Goal: Task Accomplishment & Management: Use online tool/utility

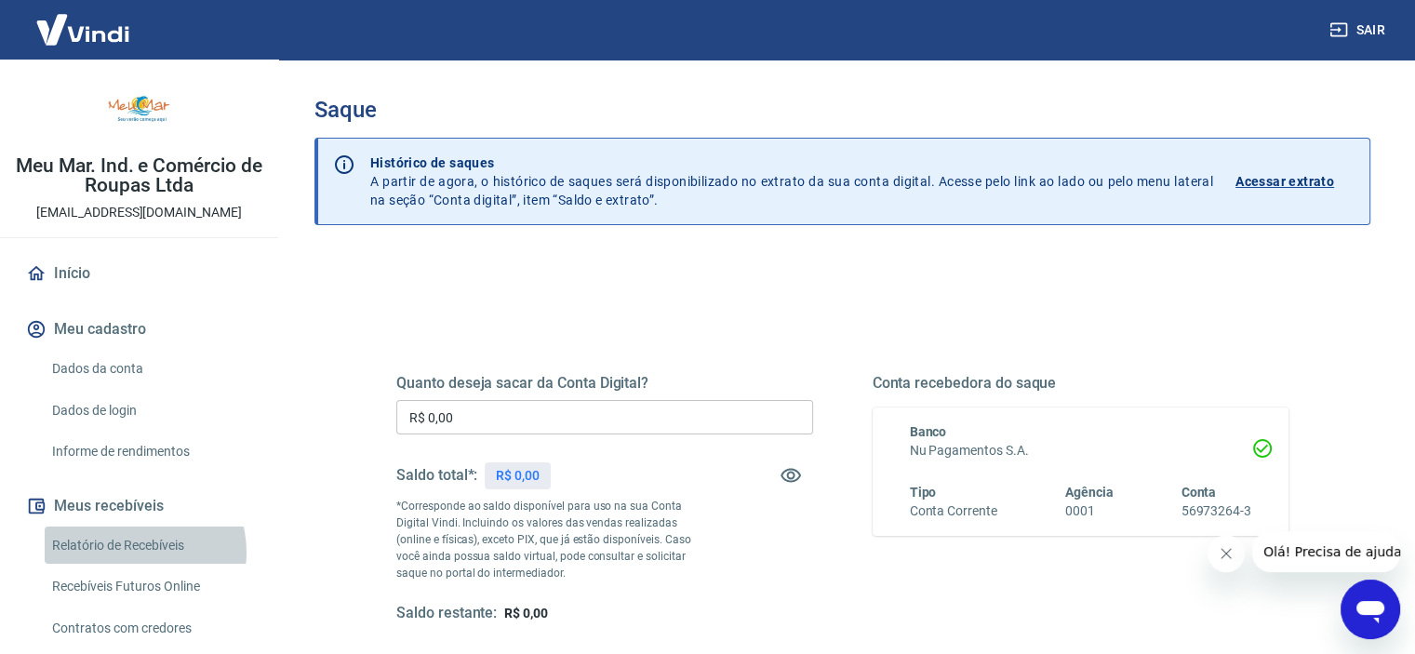
click at [134, 552] on link "Relatório de Recebíveis" at bounding box center [150, 545] width 211 height 38
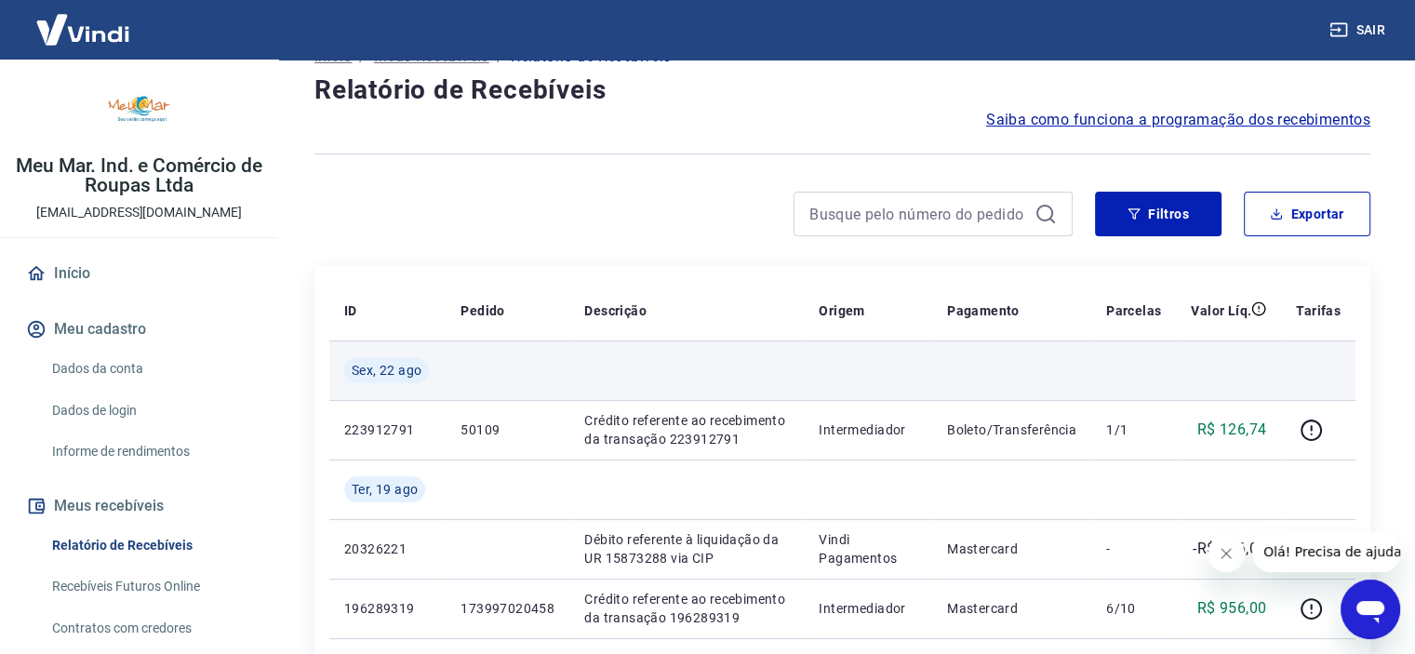
scroll to position [186, 0]
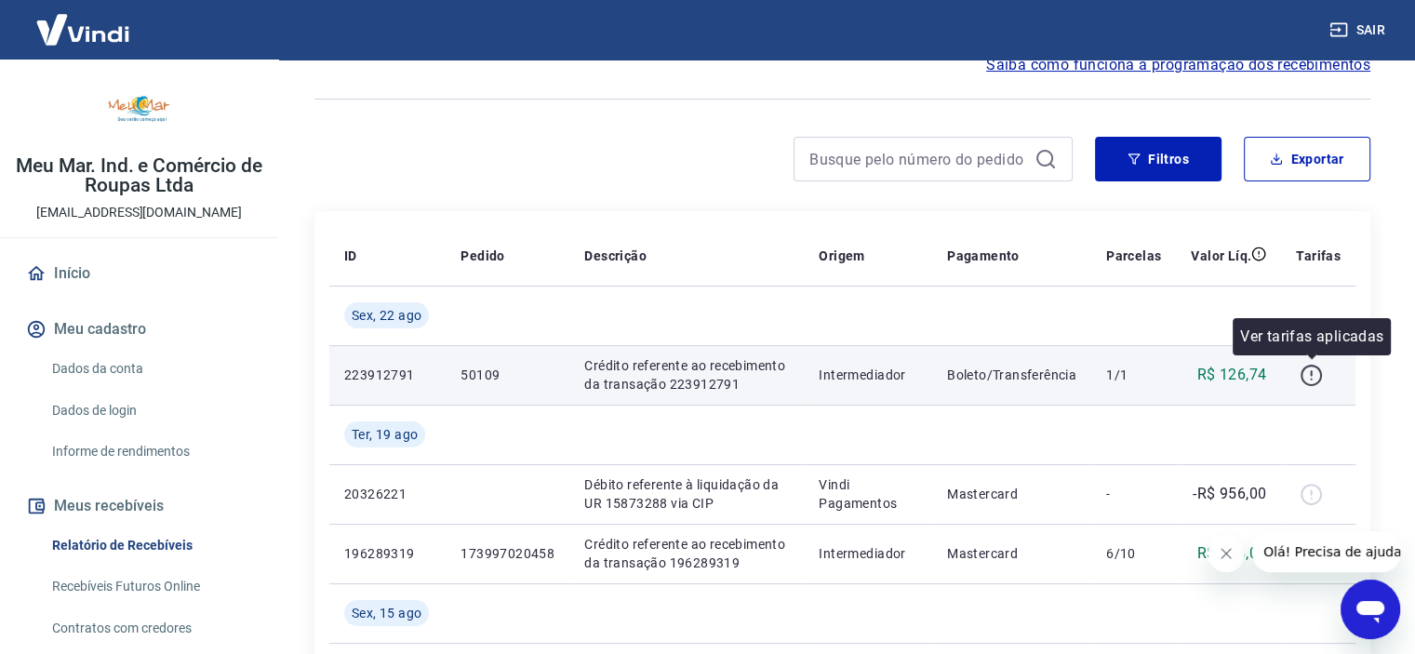
click at [1310, 380] on icon "button" at bounding box center [1310, 375] width 23 height 23
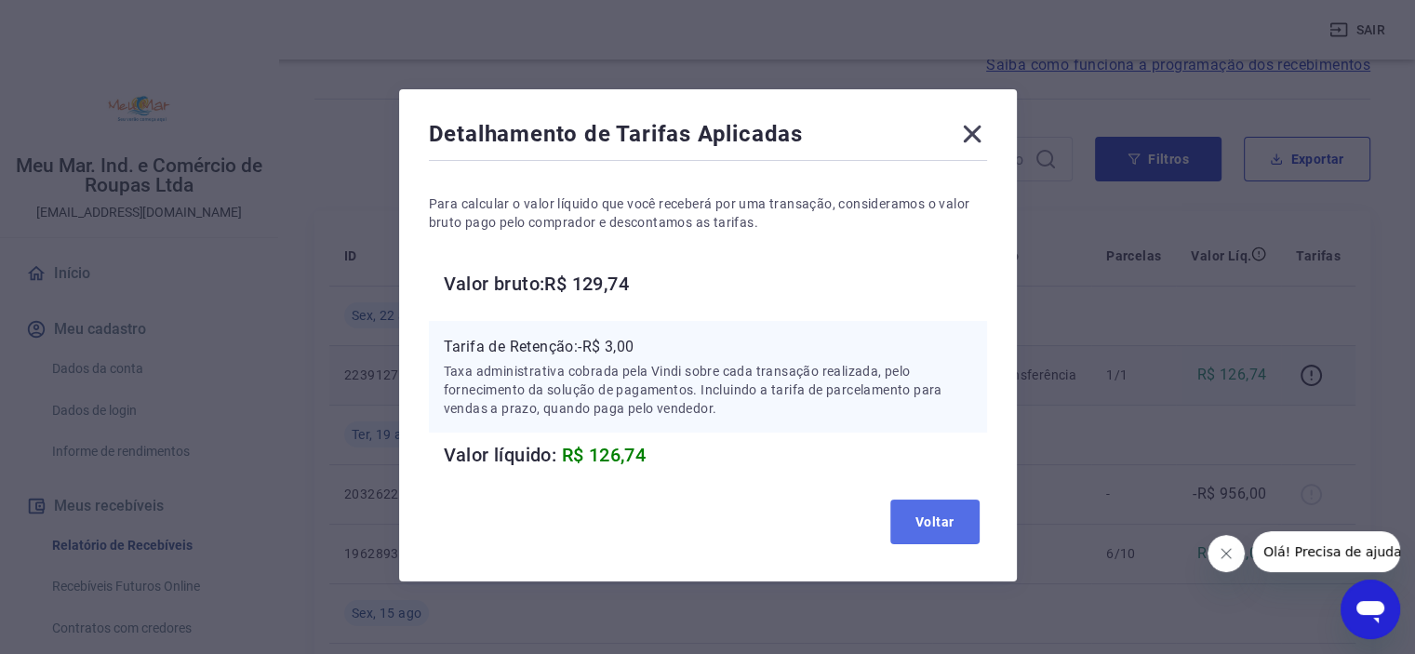
click at [915, 520] on button "Voltar" at bounding box center [934, 521] width 89 height 45
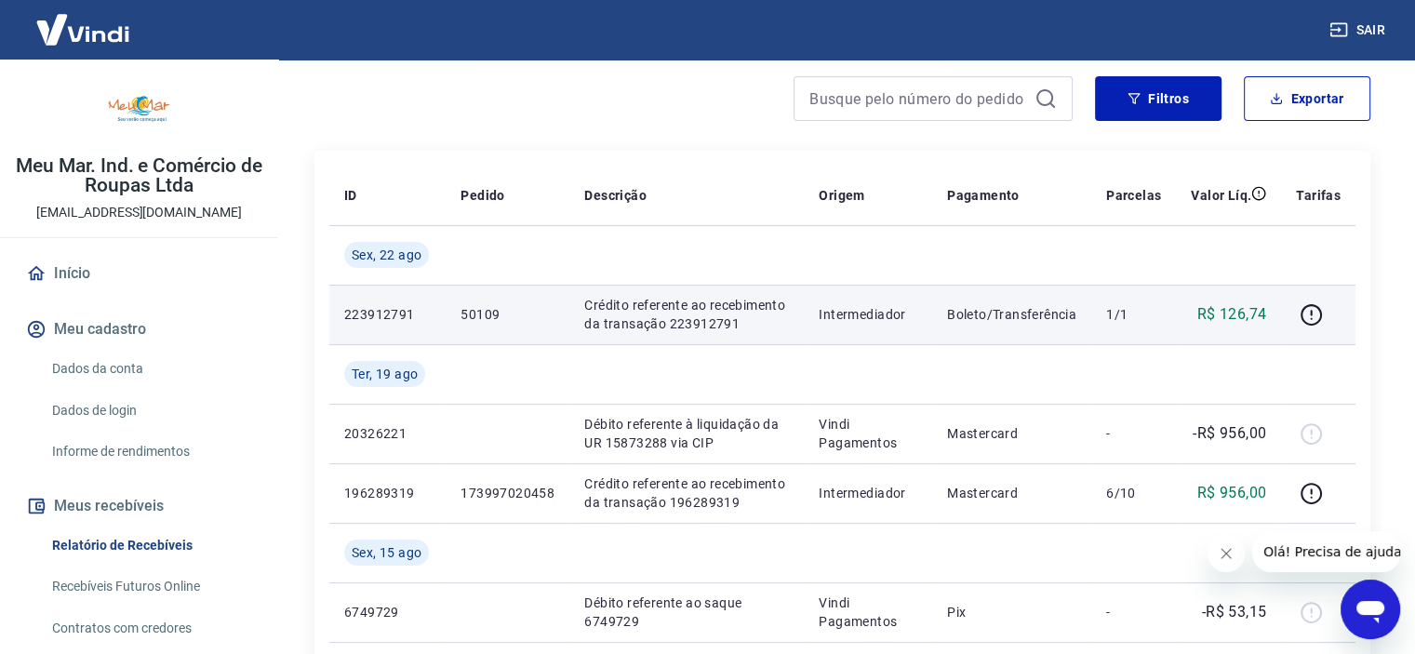
scroll to position [279, 0]
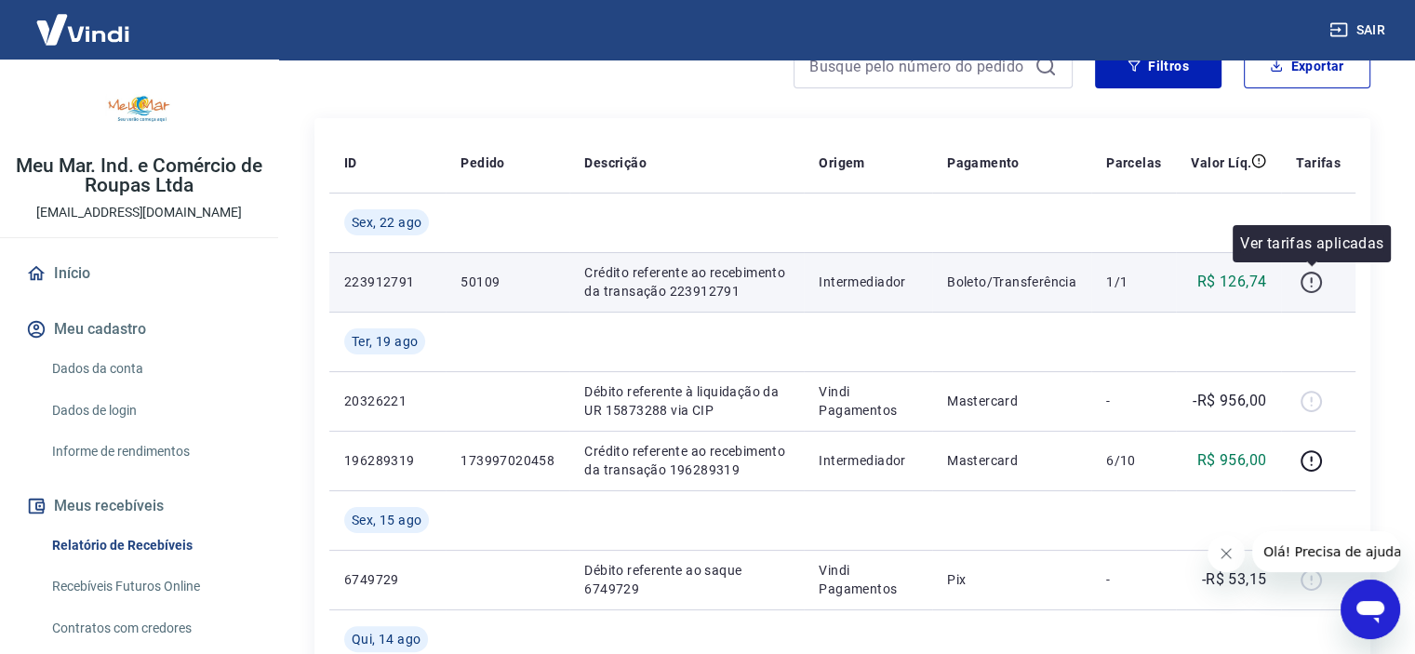
click at [1310, 286] on icon "button" at bounding box center [1310, 282] width 23 height 23
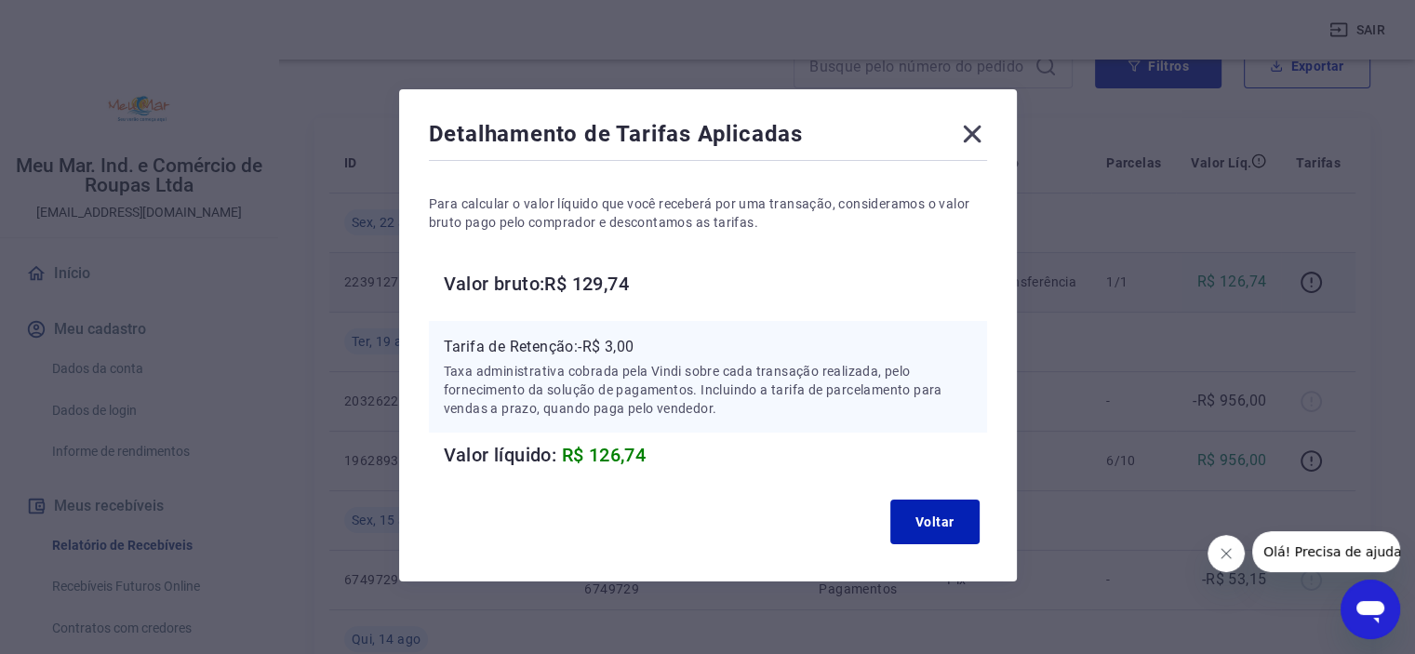
click at [961, 128] on icon at bounding box center [972, 134] width 30 height 30
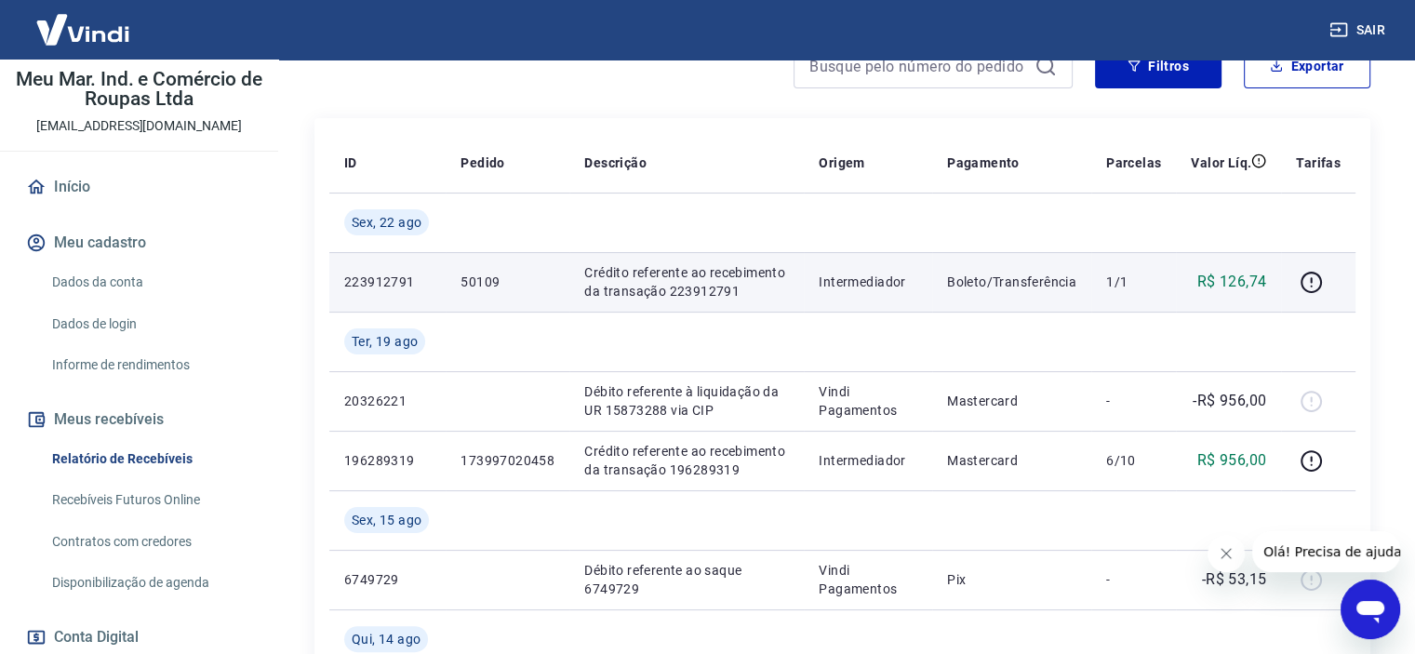
scroll to position [186, 0]
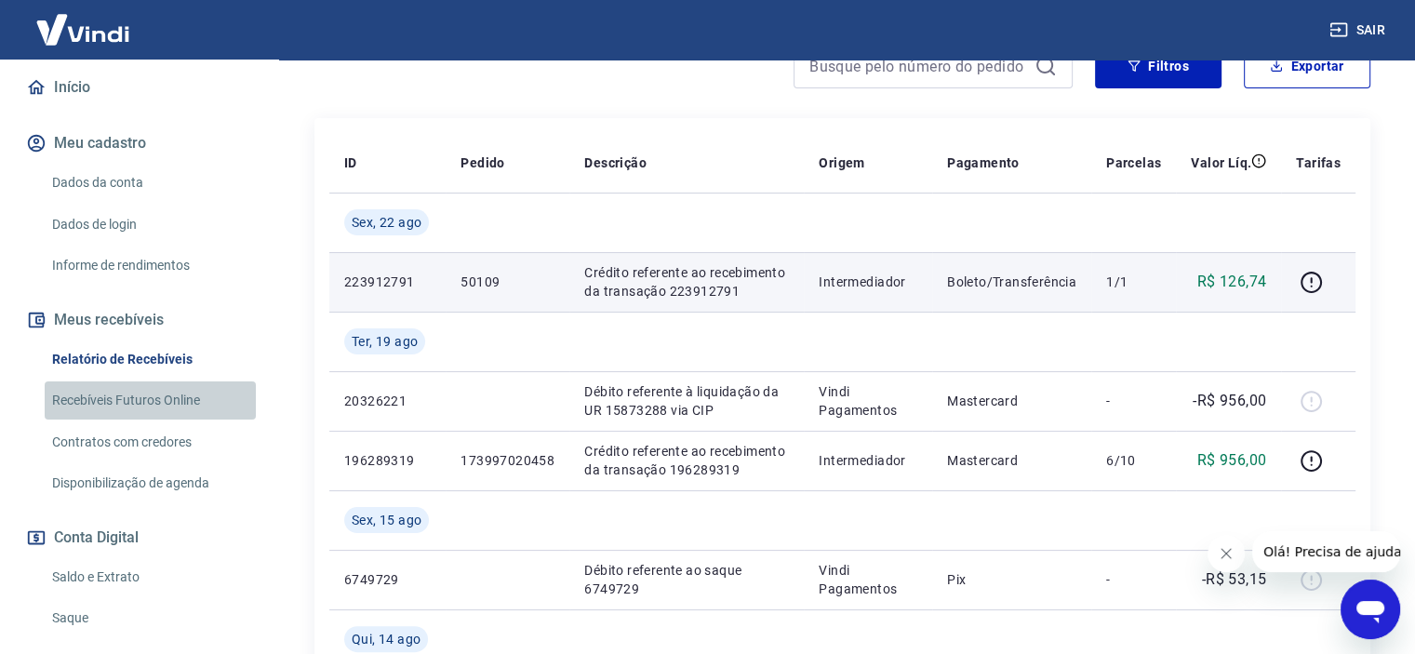
click at [152, 395] on link "Recebíveis Futuros Online" at bounding box center [150, 400] width 211 height 38
